Goal: Check status: Check status

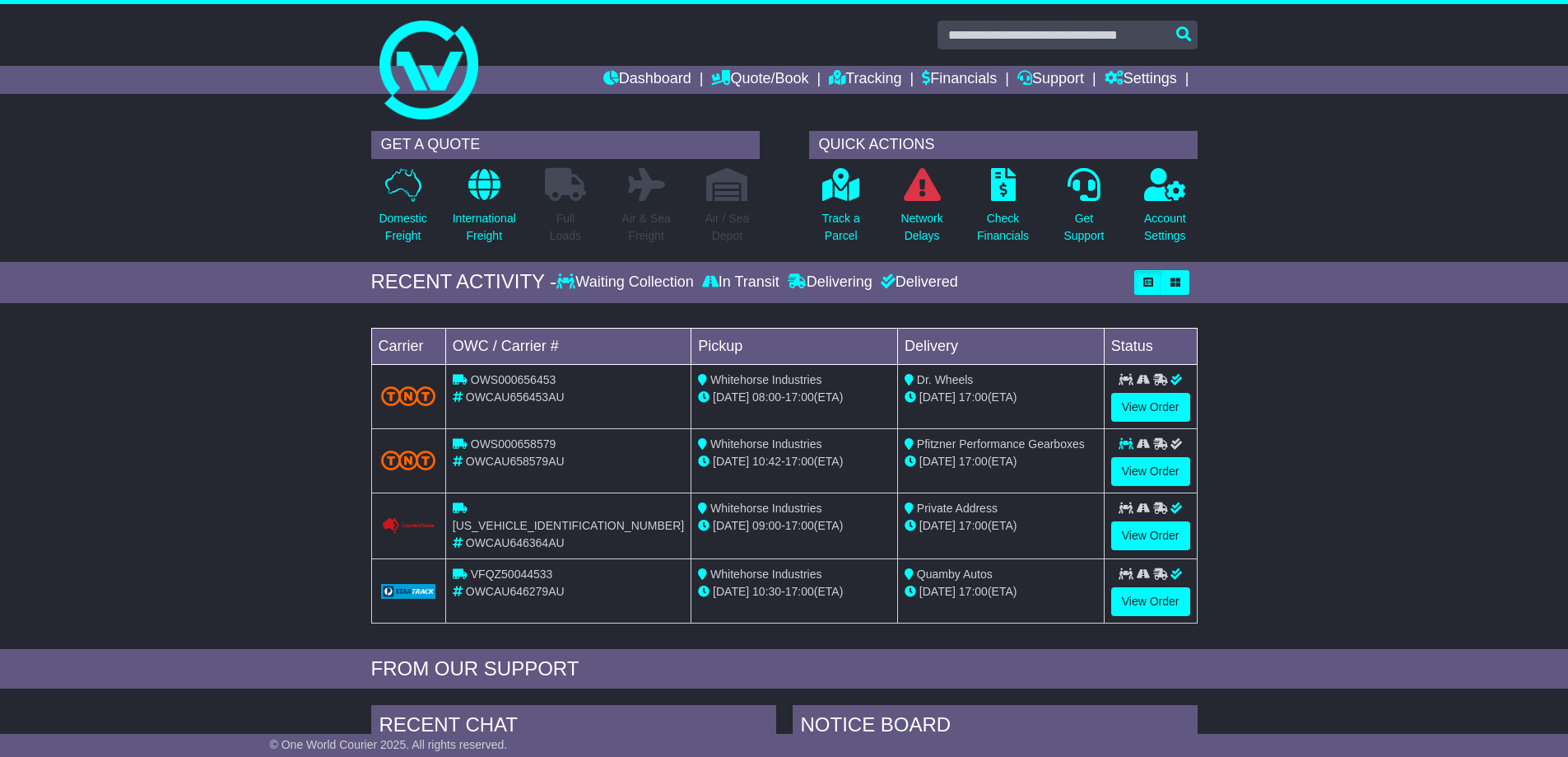
click at [232, 427] on div "Loading... No bookings found Carrier OWC / Carrier # Pickup Delivery Status OWS…" at bounding box center [784, 480] width 1568 height 338
click at [889, 76] on link "Tracking" at bounding box center [865, 80] width 72 height 28
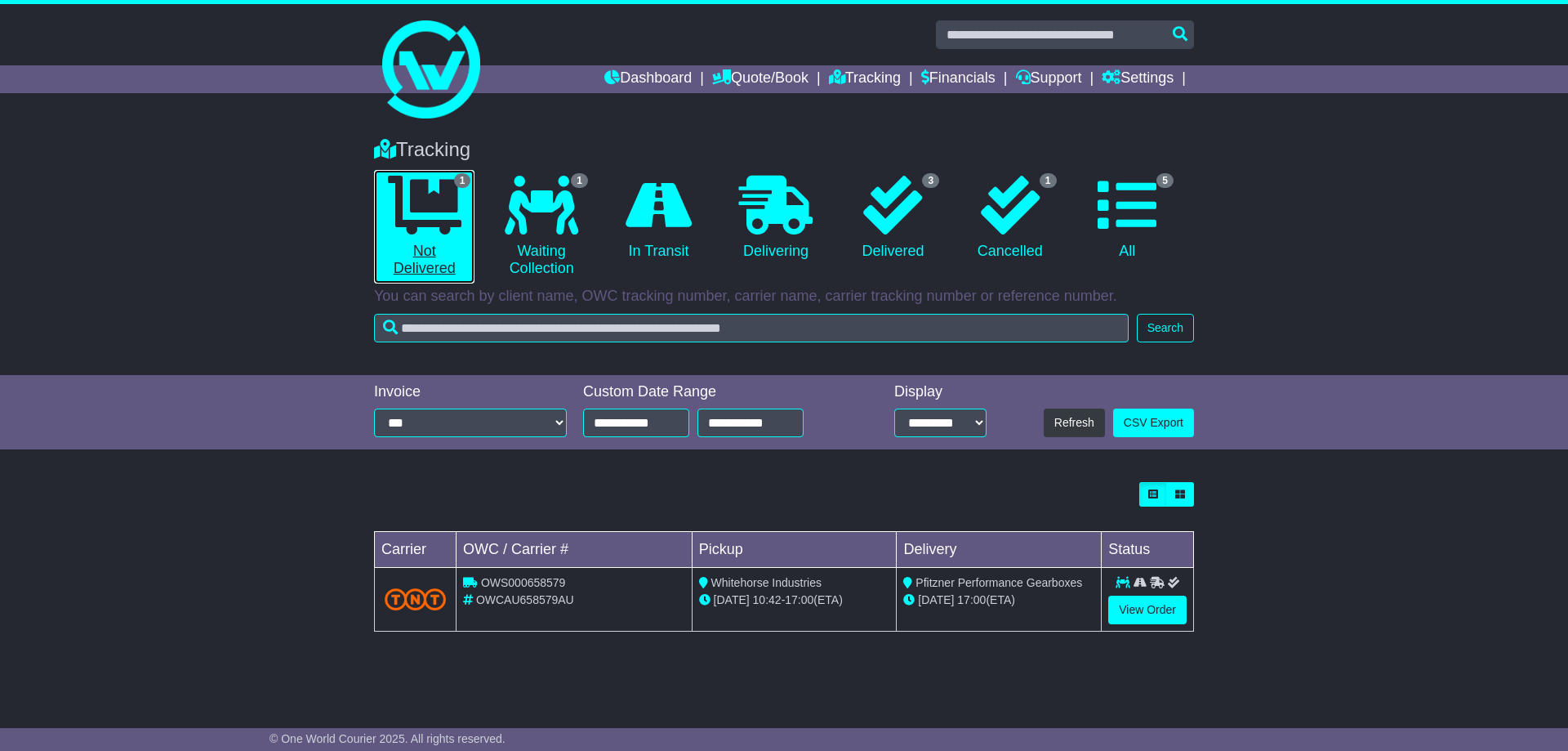
click at [427, 219] on icon at bounding box center [424, 205] width 74 height 59
click at [429, 109] on img at bounding box center [431, 69] width 98 height 98
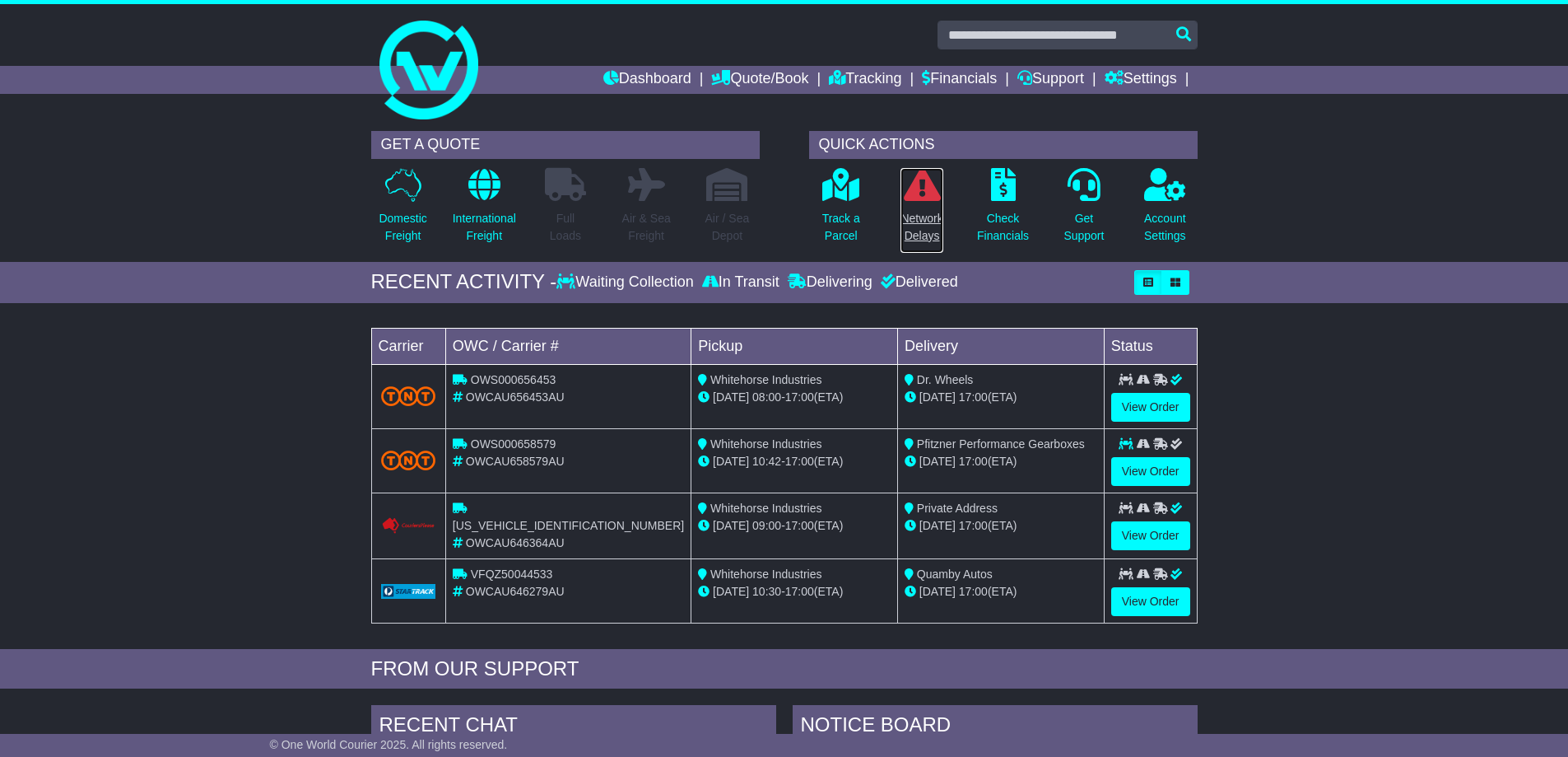
click at [919, 216] on p "Network Delays" at bounding box center [922, 227] width 42 height 34
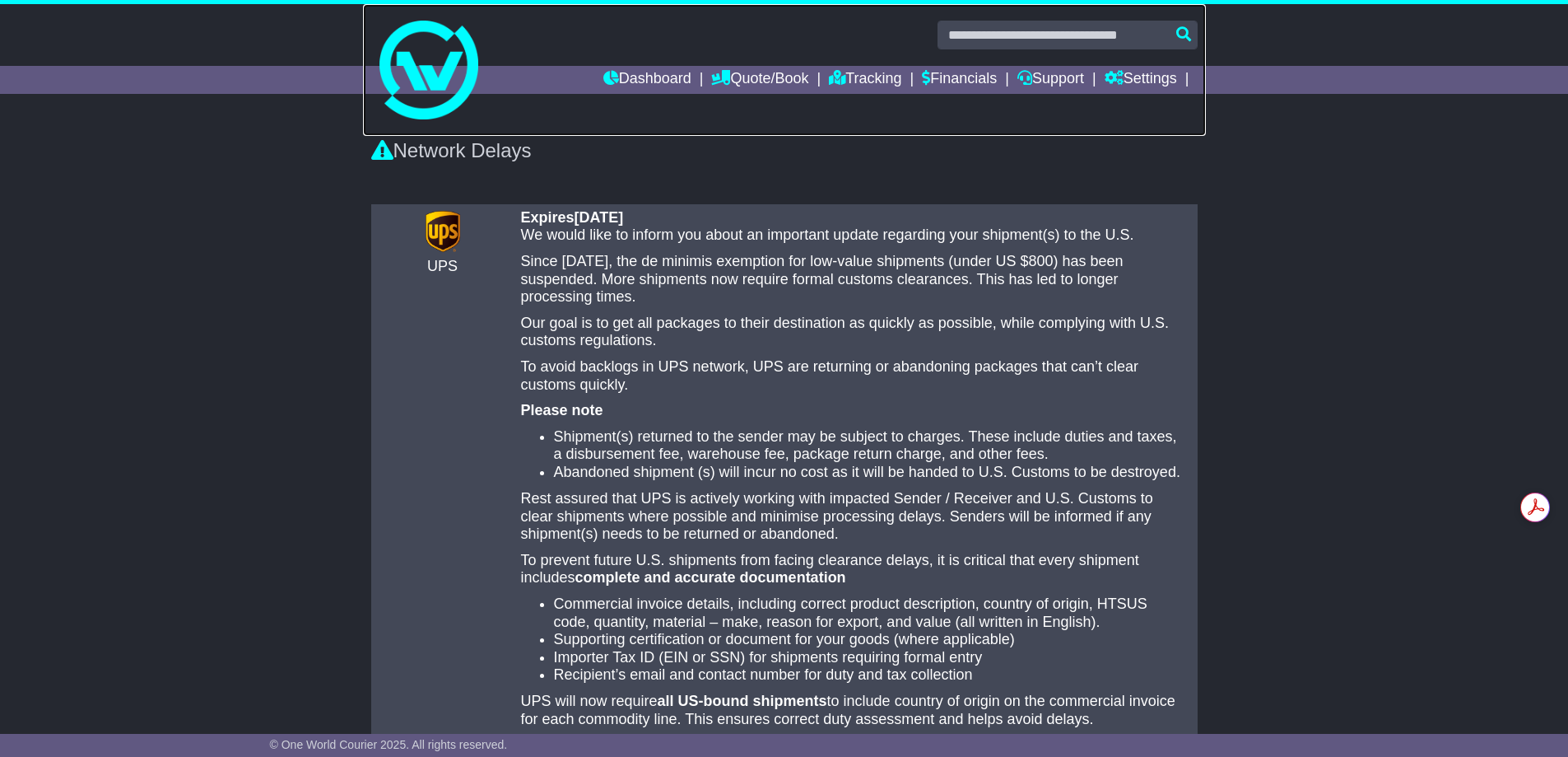
click at [437, 111] on img at bounding box center [429, 70] width 99 height 99
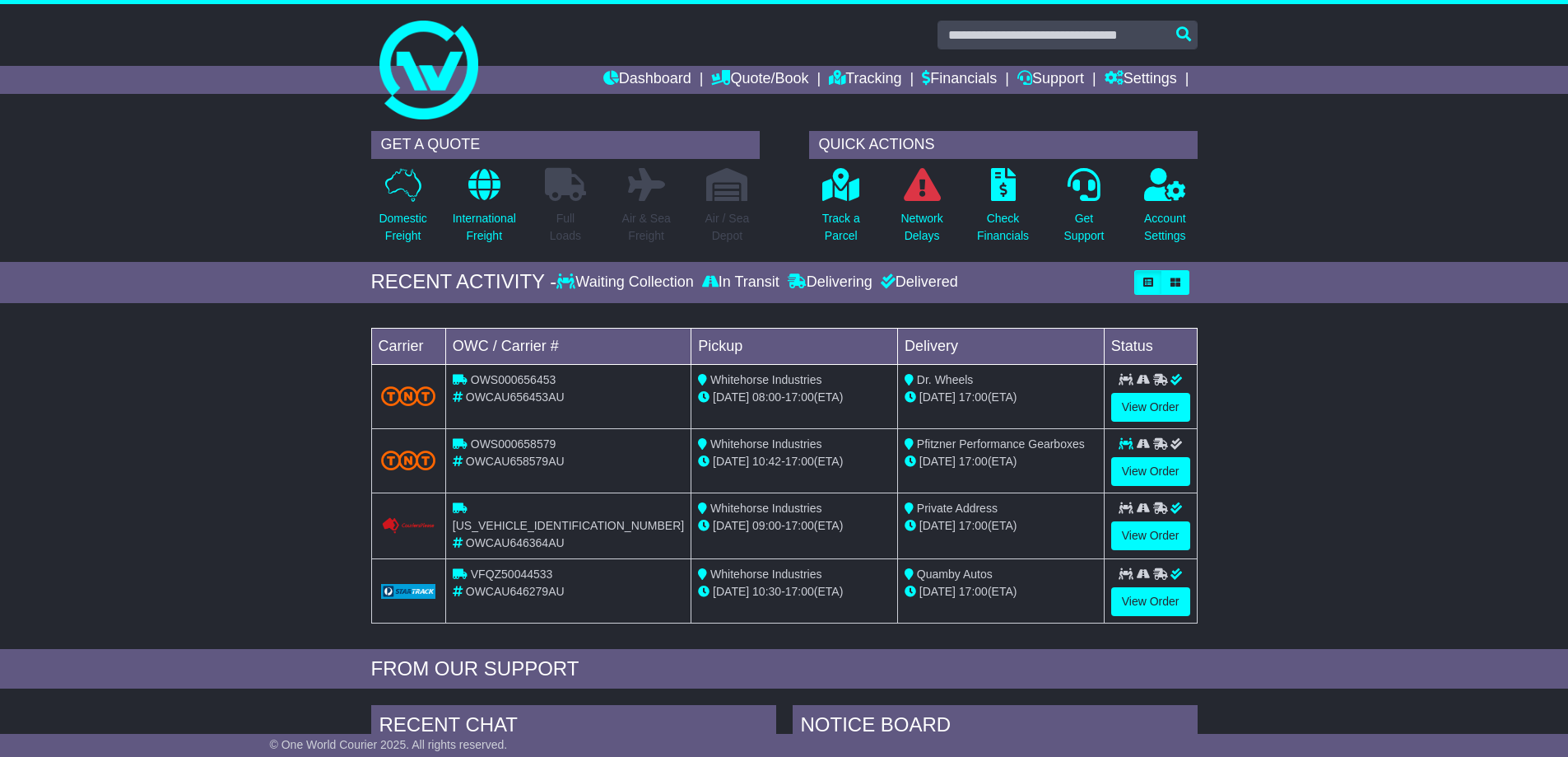
click at [245, 279] on div "RECENT ACTIVITY - Waiting Collection In Transit Delivering Delivered" at bounding box center [784, 282] width 1568 height 41
